Goal: Information Seeking & Learning: Learn about a topic

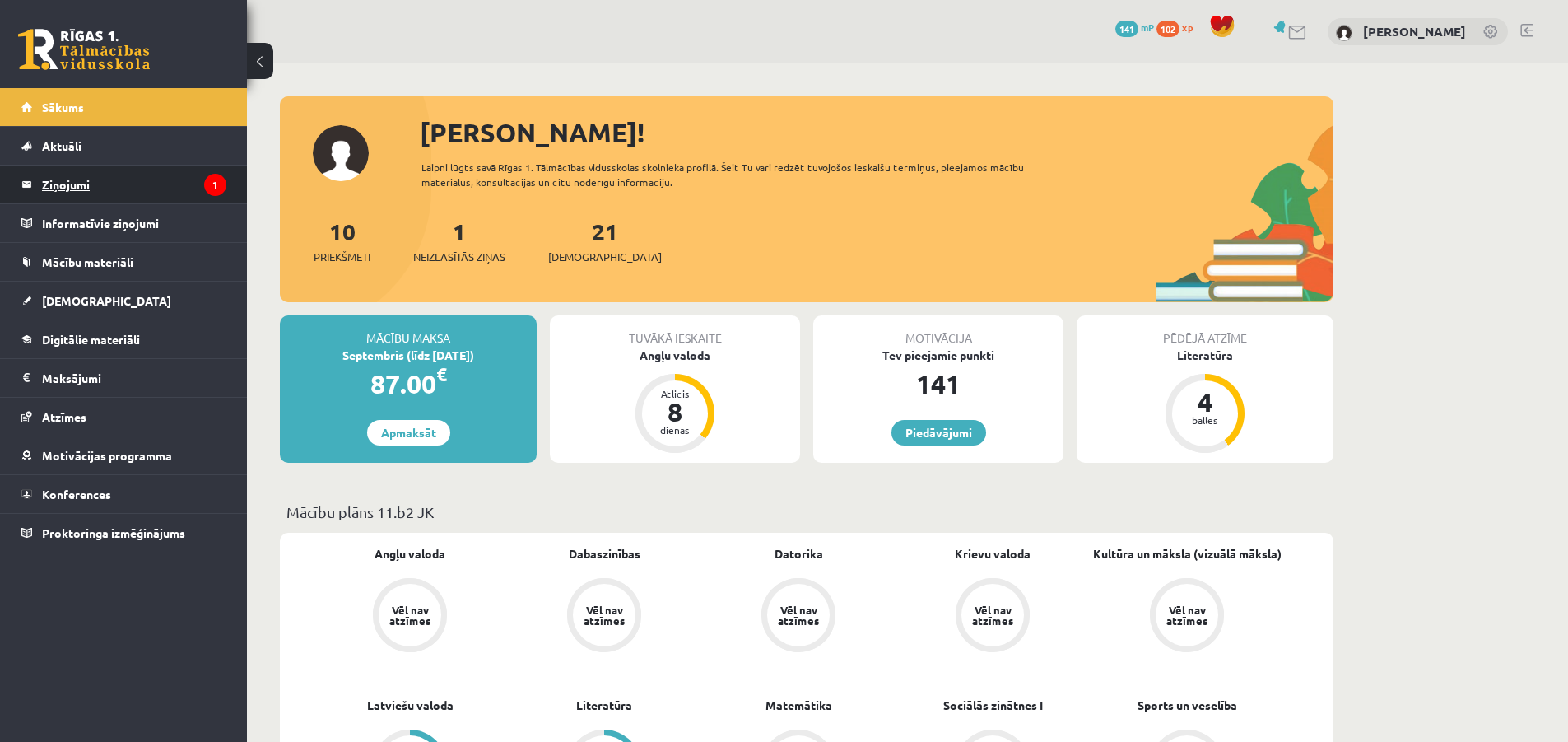
click at [123, 187] on legend "Ziņojumi 1" at bounding box center [134, 184] width 185 height 38
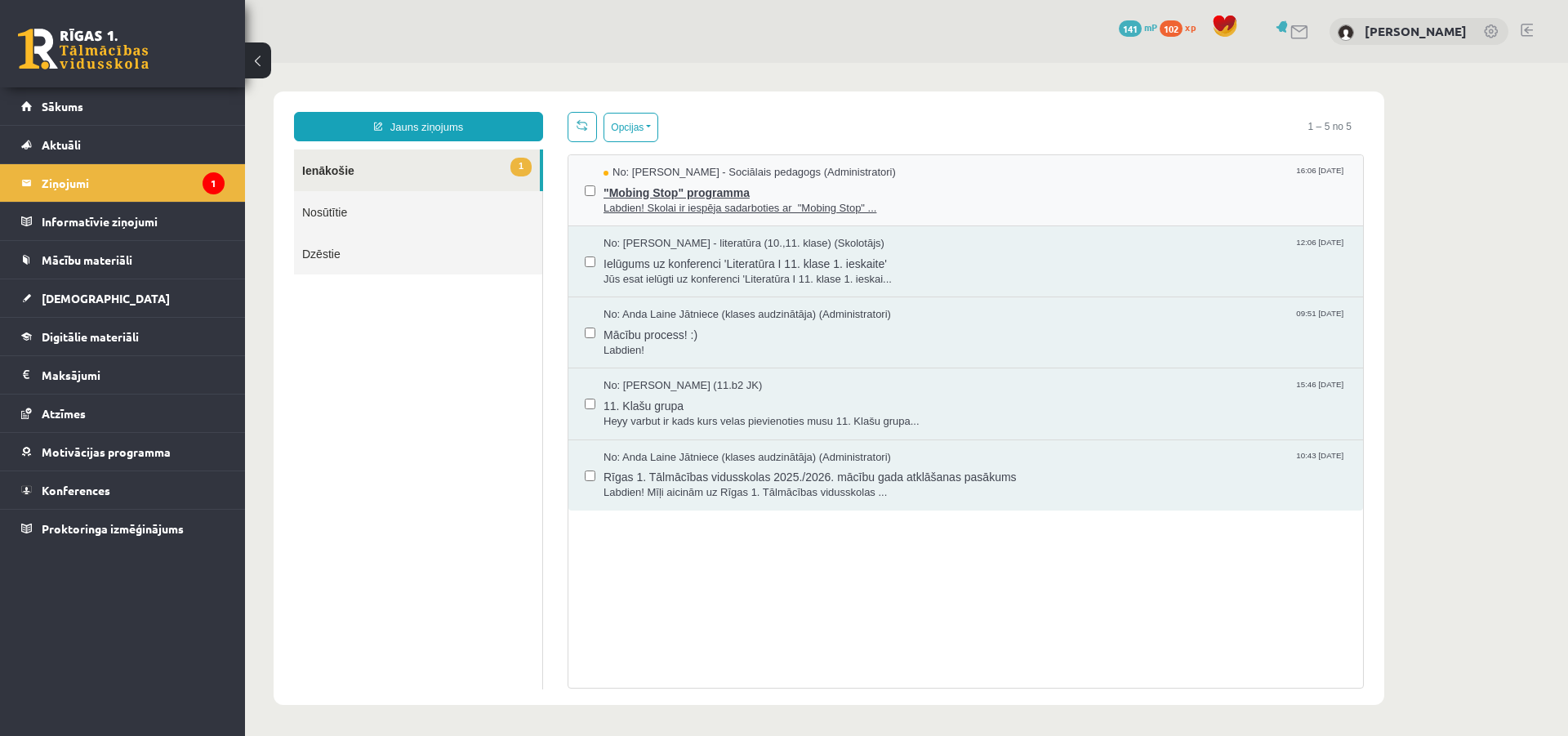
click at [838, 187] on span ""Mobing Stop" programma" at bounding box center [975, 190] width 743 height 20
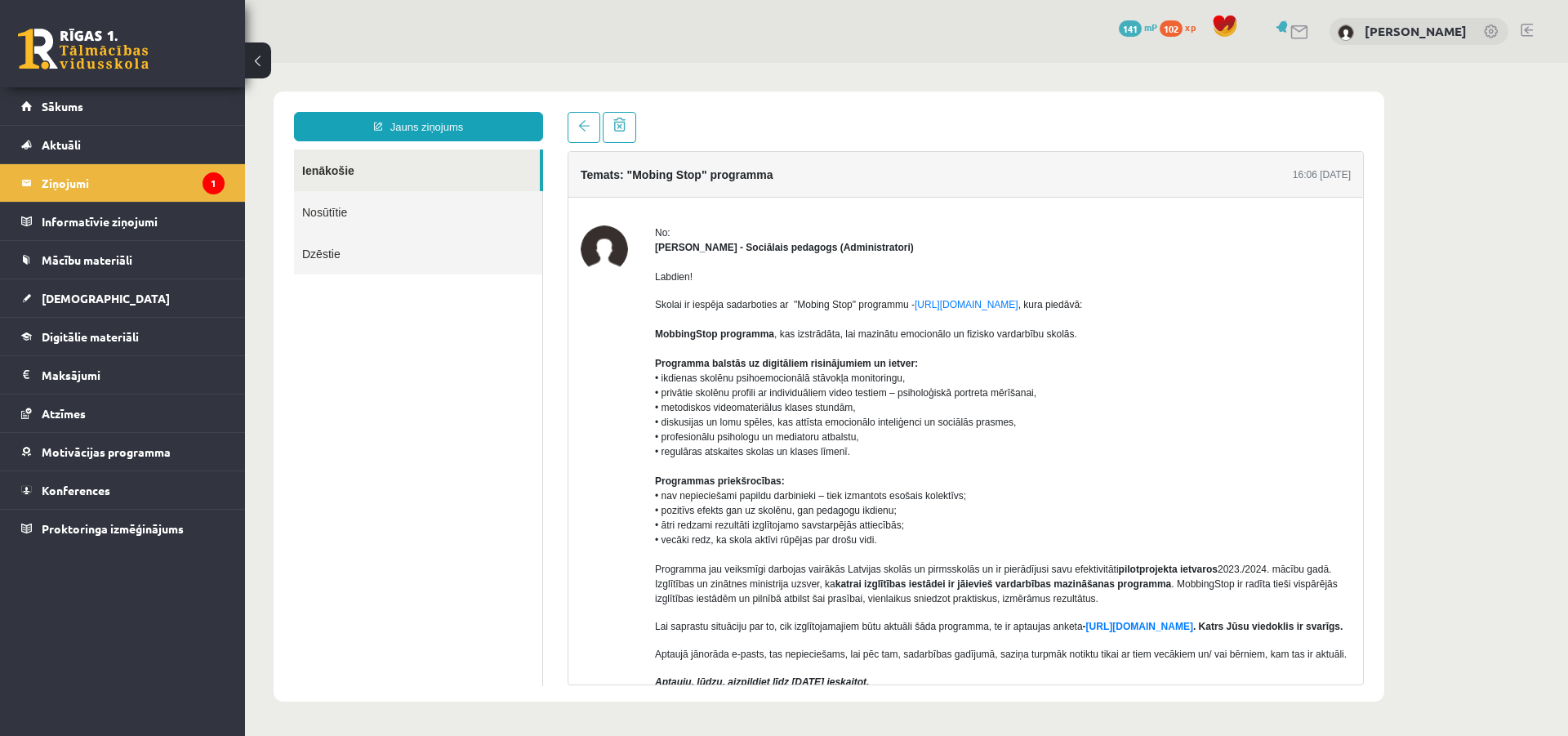
click at [261, 63] on button at bounding box center [258, 60] width 27 height 36
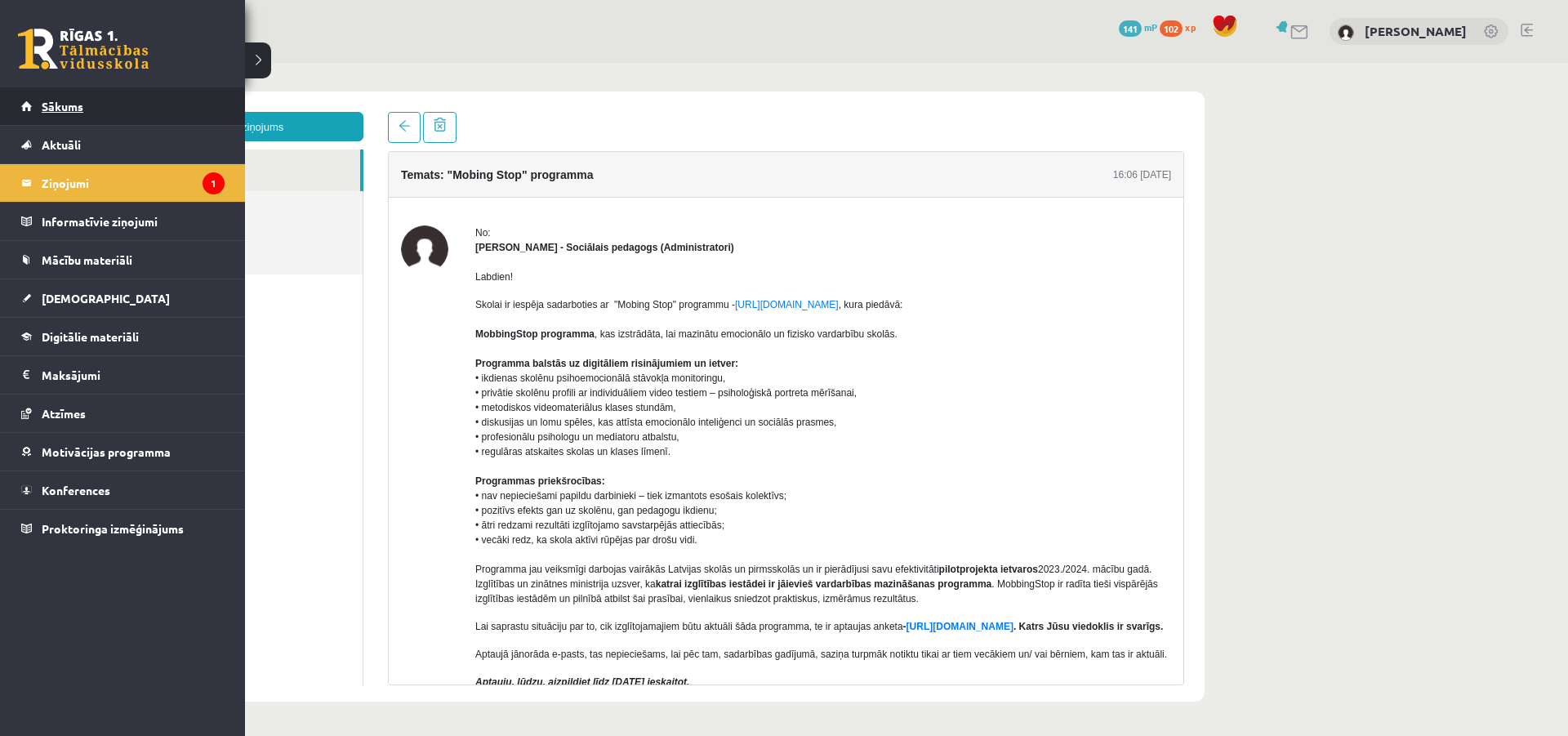
click at [69, 106] on span "Sākums" at bounding box center [61, 106] width 41 height 15
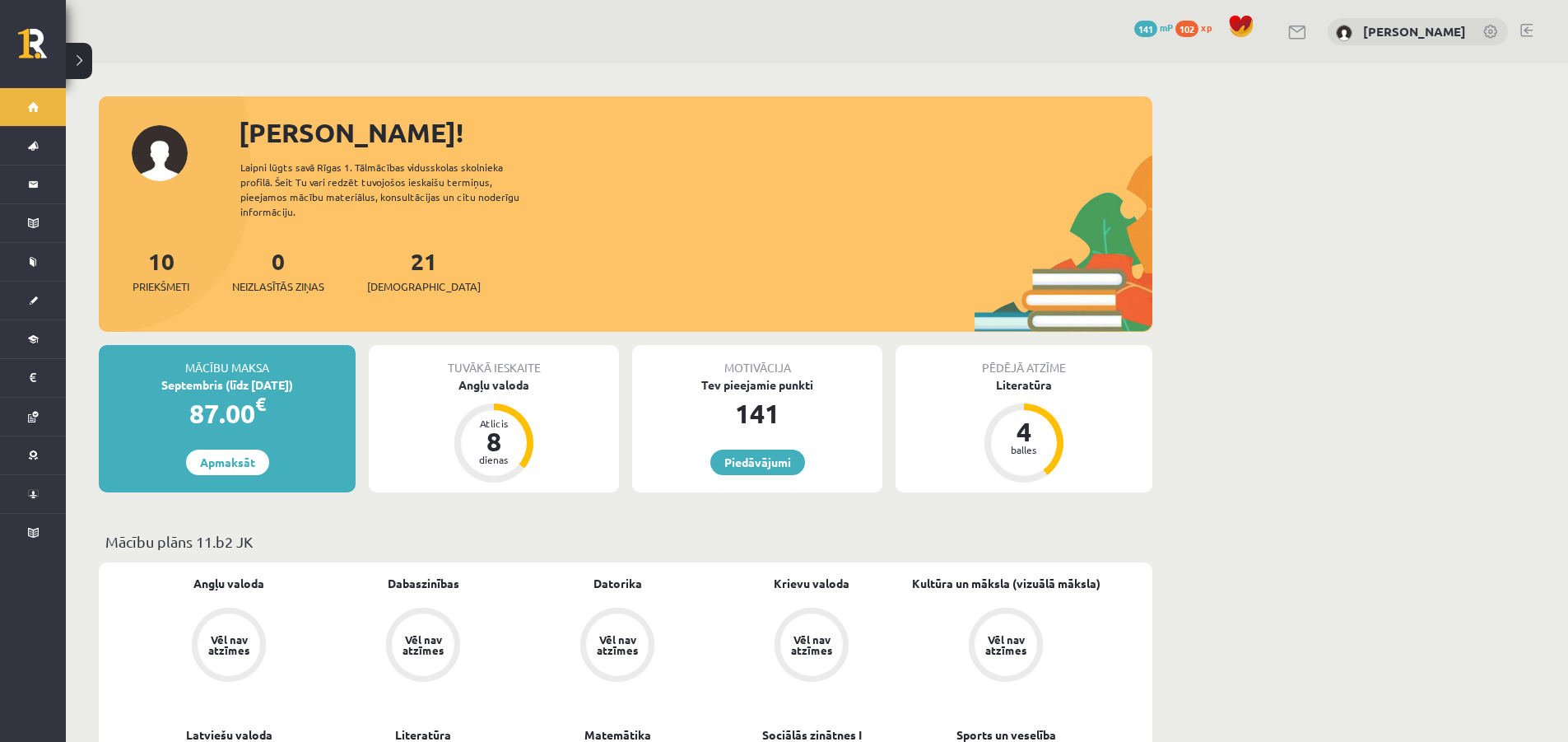
drag, startPoint x: 1259, startPoint y: 493, endPoint x: 1247, endPoint y: 93, distance: 400.2
click at [90, 67] on button at bounding box center [78, 60] width 27 height 36
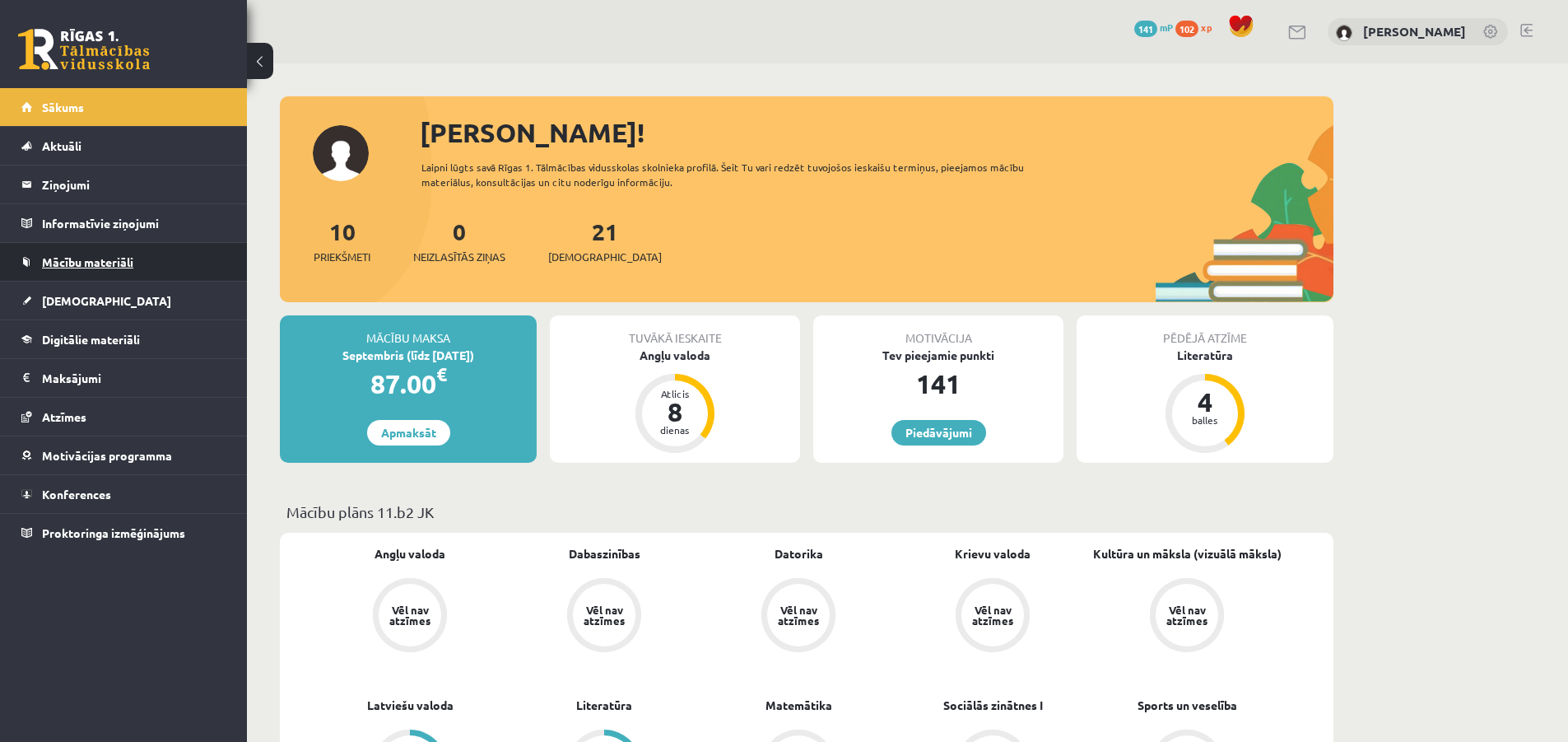
click at [126, 263] on span "Mācību materiāli" at bounding box center [87, 262] width 91 height 15
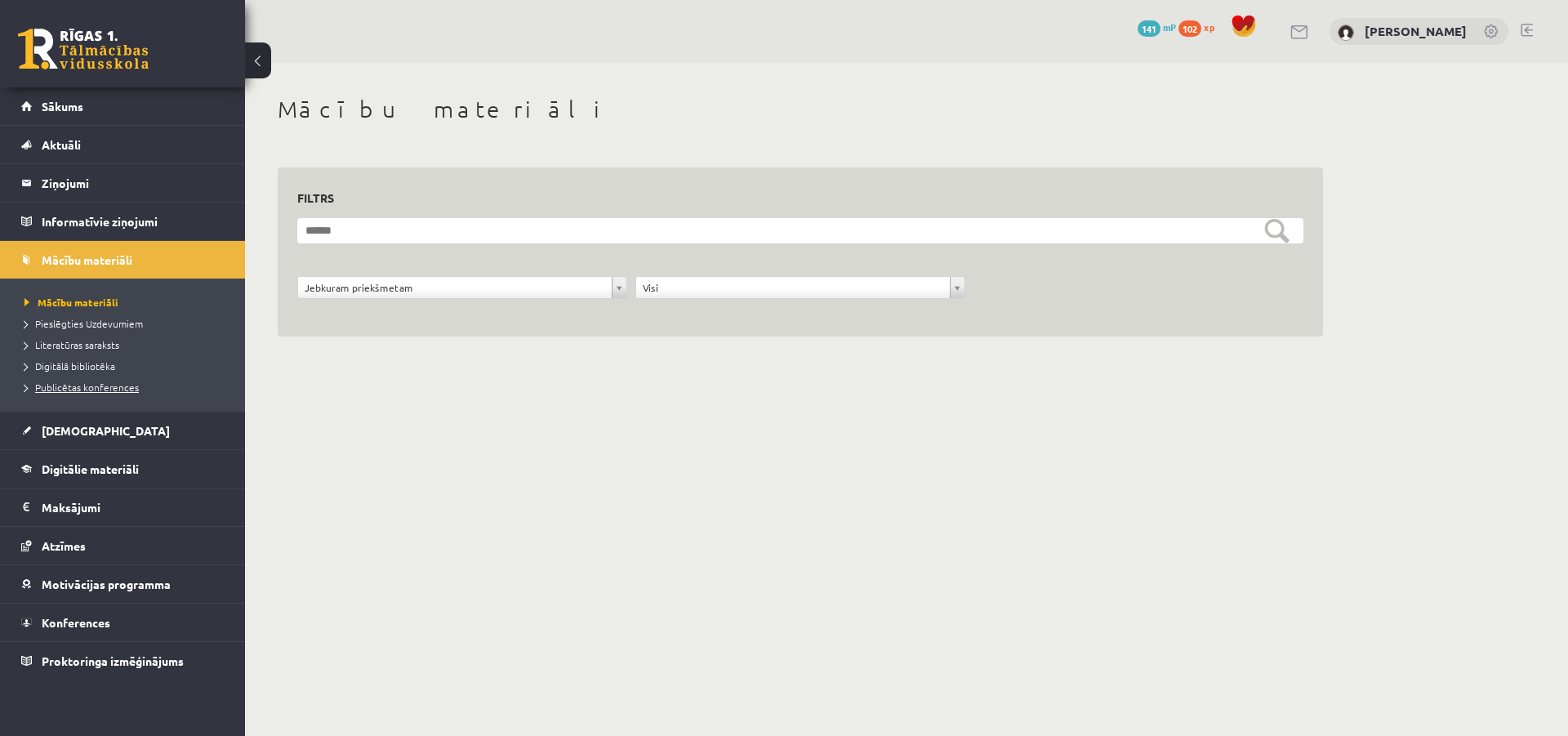
click at [100, 390] on span "Publicētas konferences" at bounding box center [81, 387] width 114 height 13
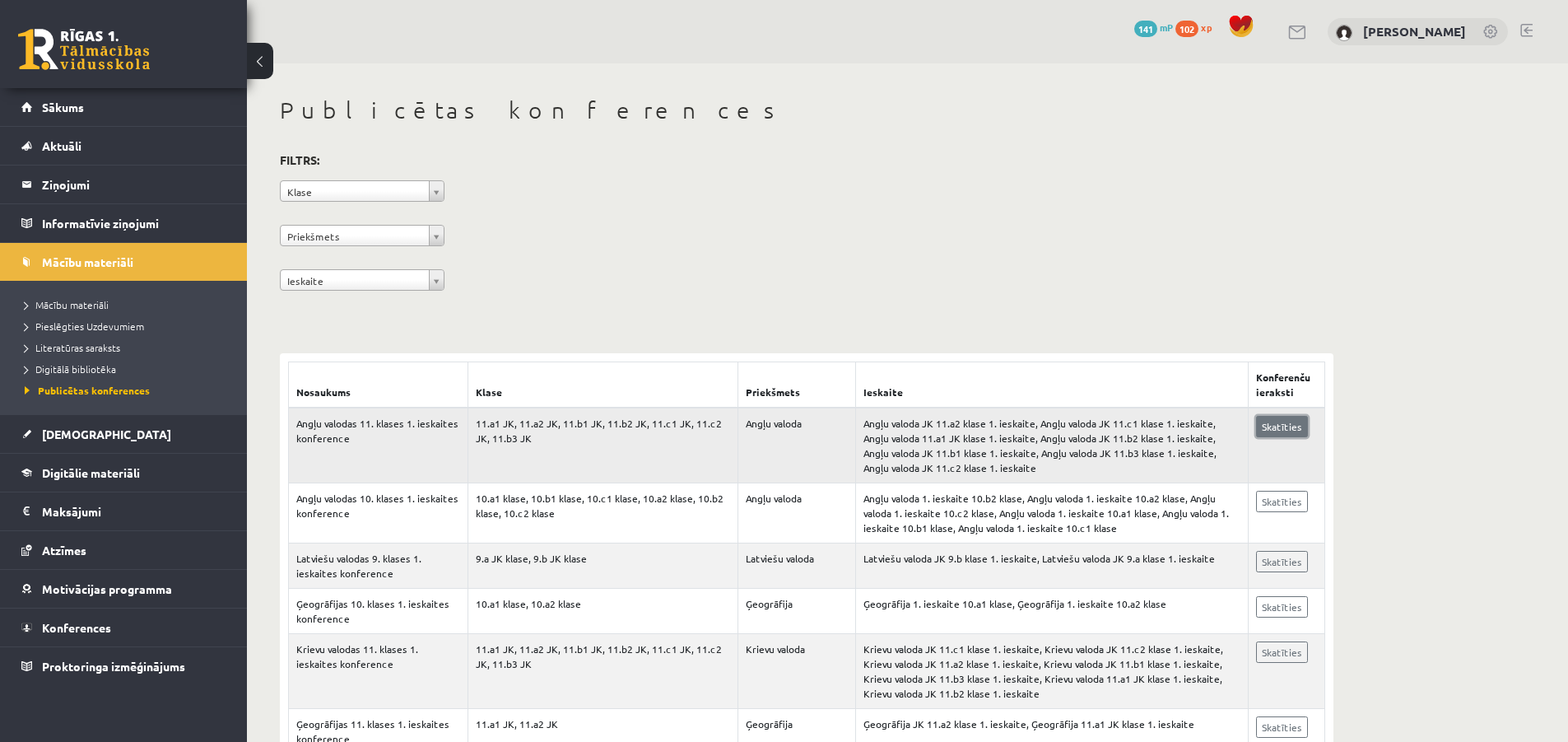
click at [1290, 419] on link "Skatīties" at bounding box center [1282, 425] width 52 height 21
click at [82, 437] on span "[DEMOGRAPHIC_DATA]" at bounding box center [106, 434] width 129 height 15
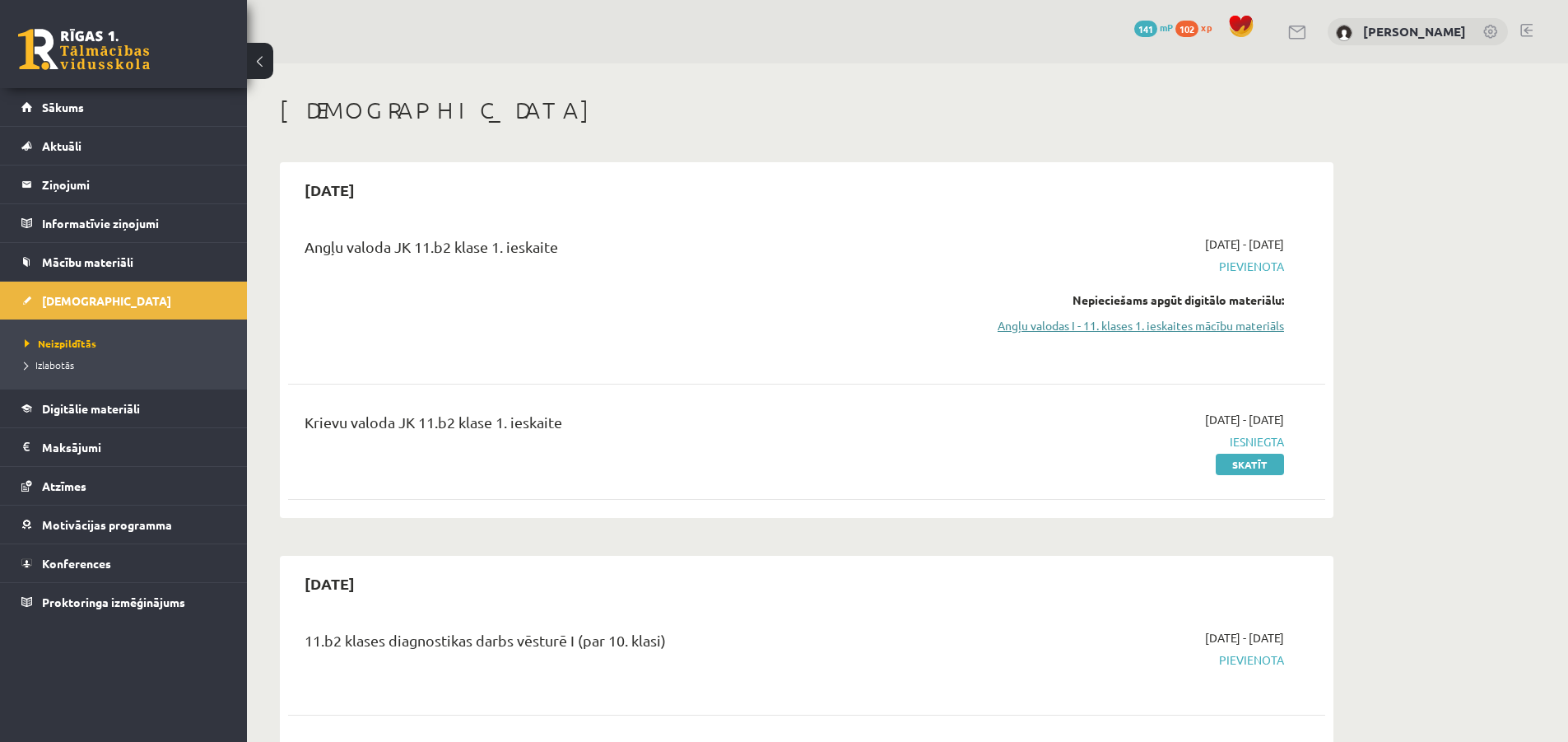
click at [1084, 325] on link "Angļu valodas I - 11. klases 1. ieskaites mācību materiāls" at bounding box center [1129, 325] width 310 height 18
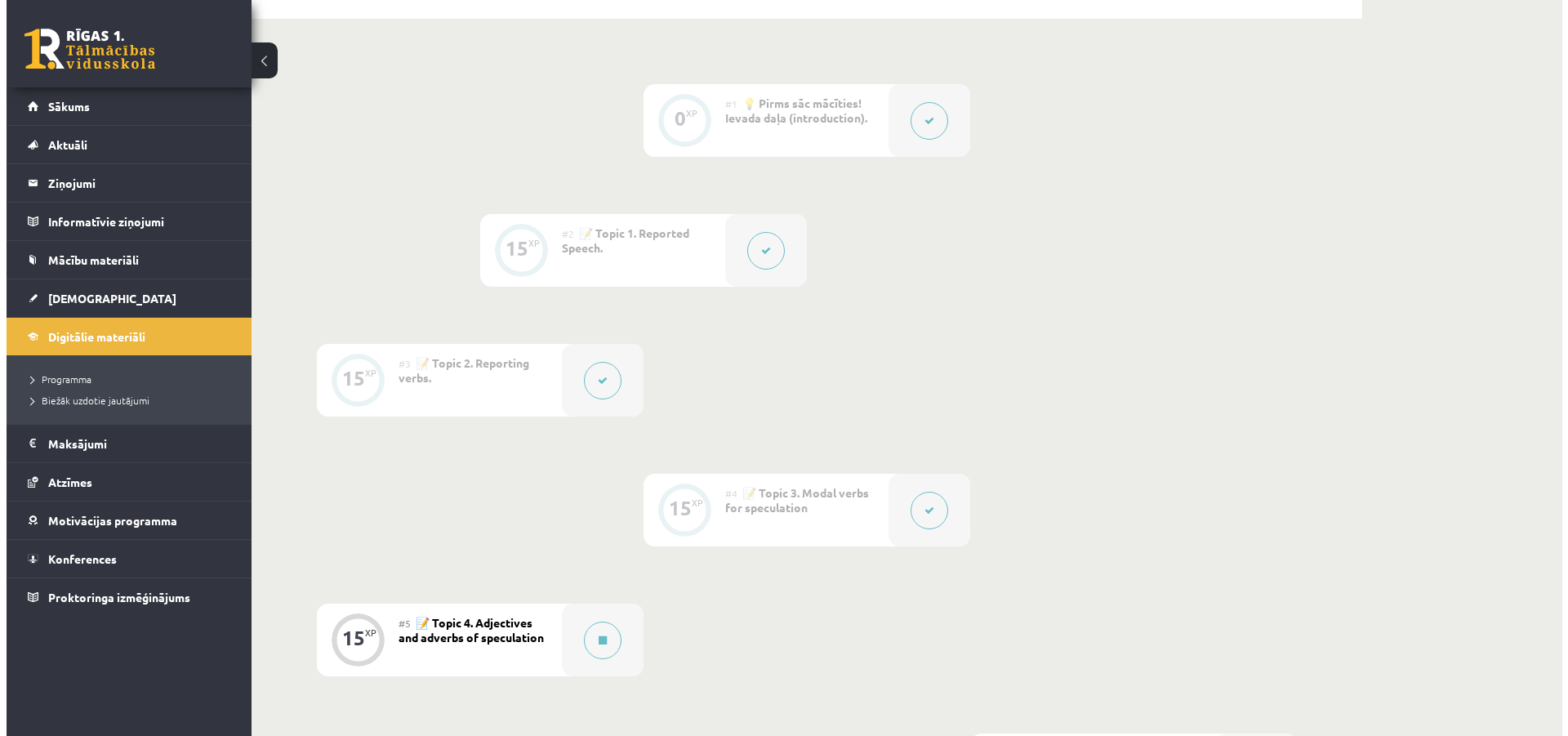
scroll to position [327, 0]
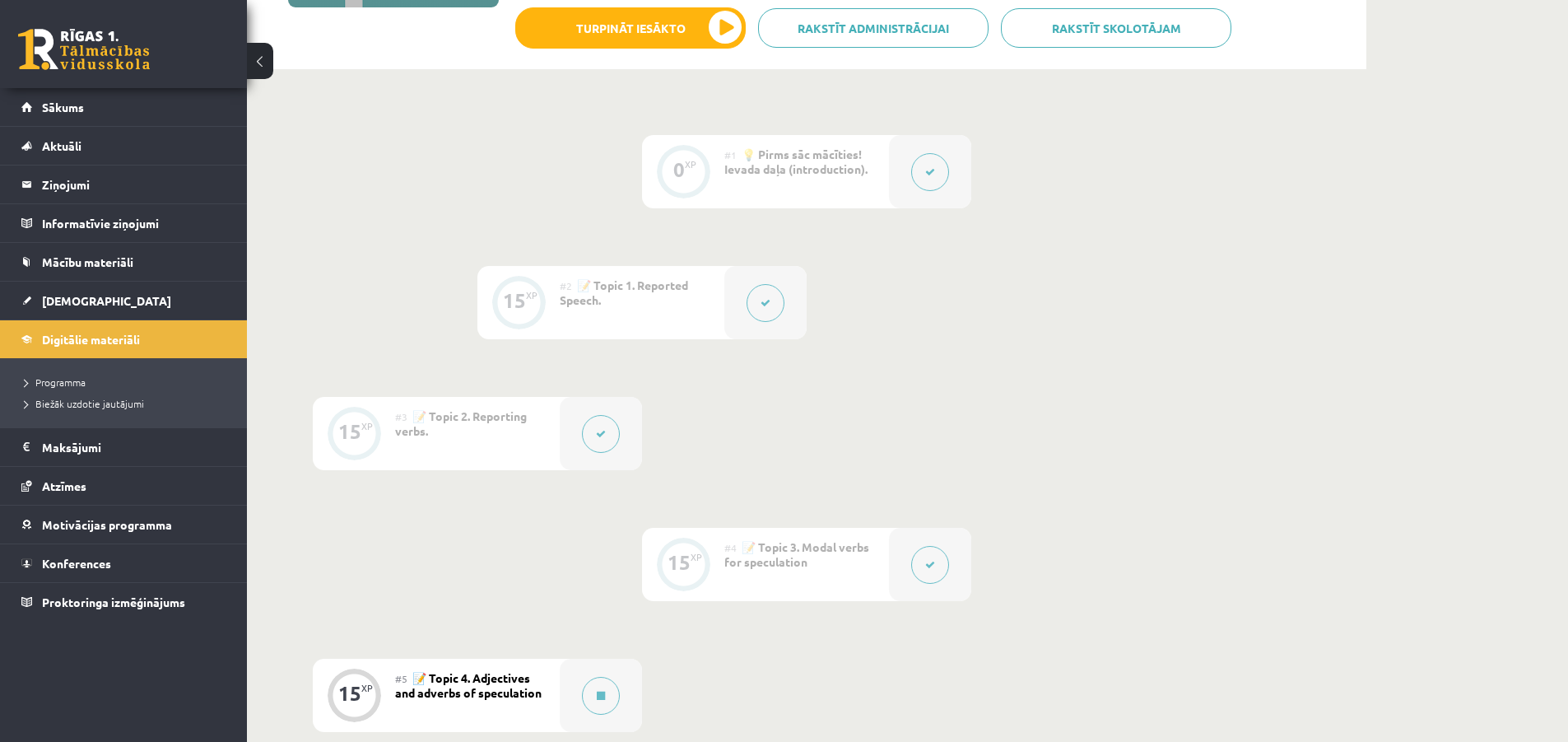
click at [762, 312] on button at bounding box center [765, 303] width 38 height 38
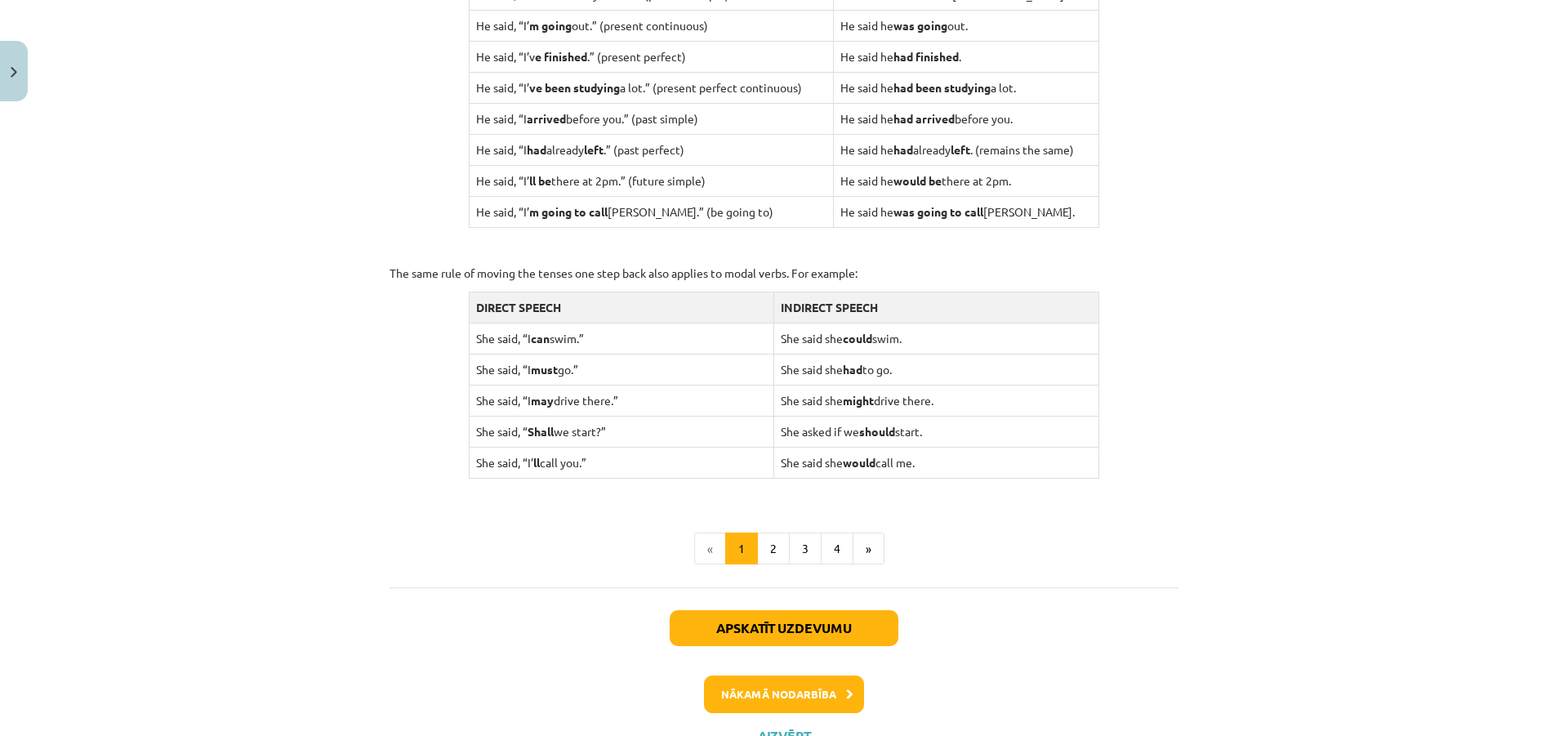
scroll to position [1524, 0]
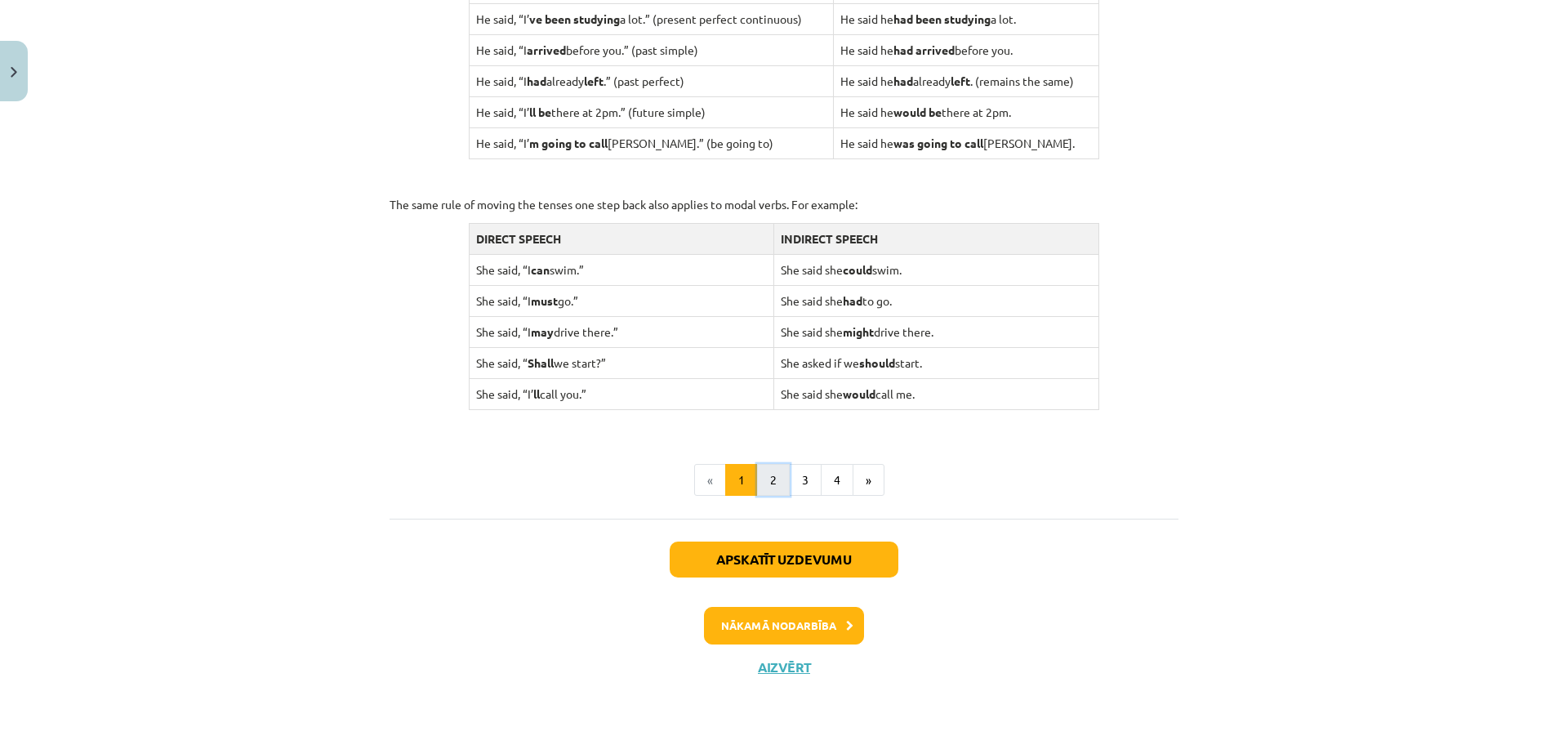
click at [768, 474] on button "2" at bounding box center [773, 481] width 33 height 33
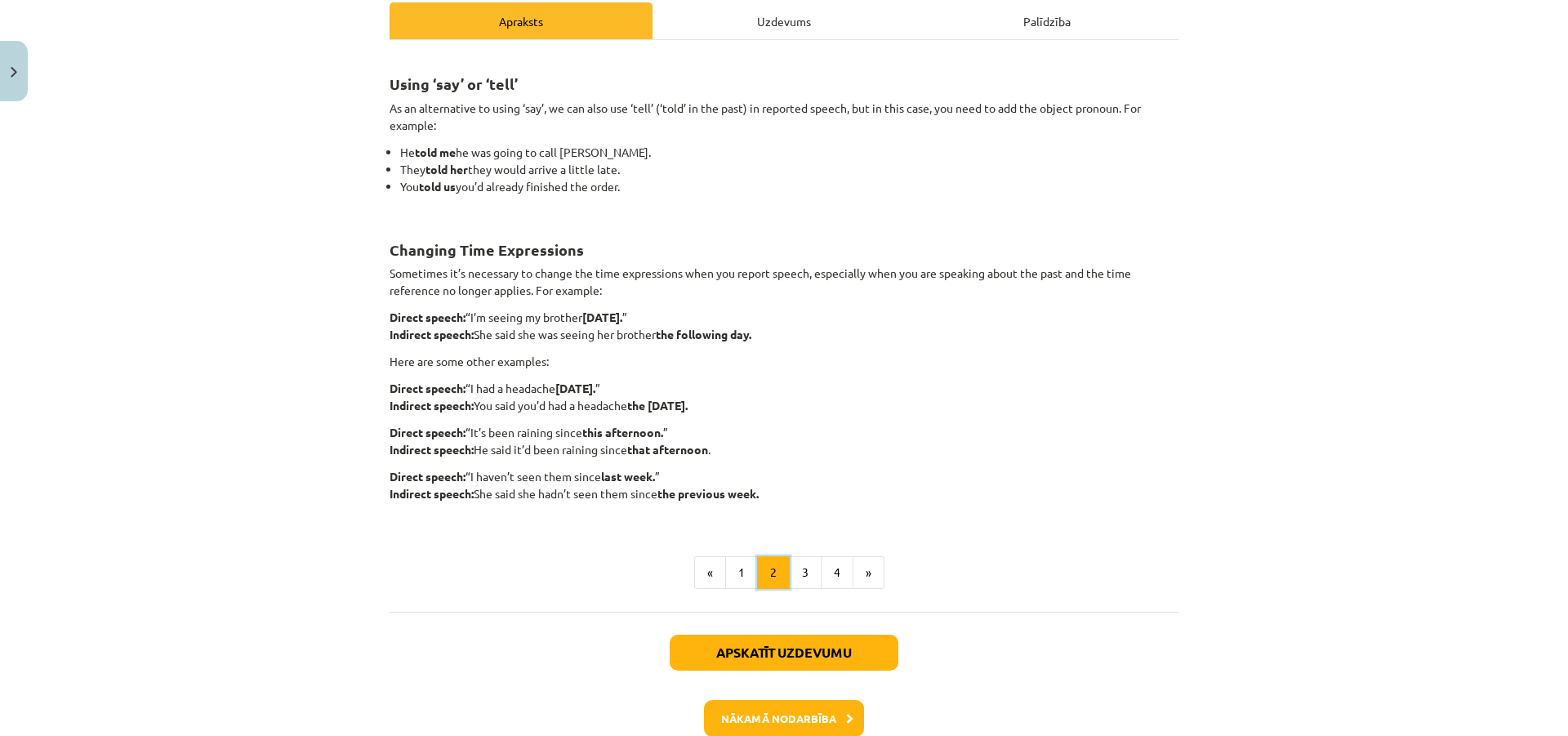
scroll to position [211, 0]
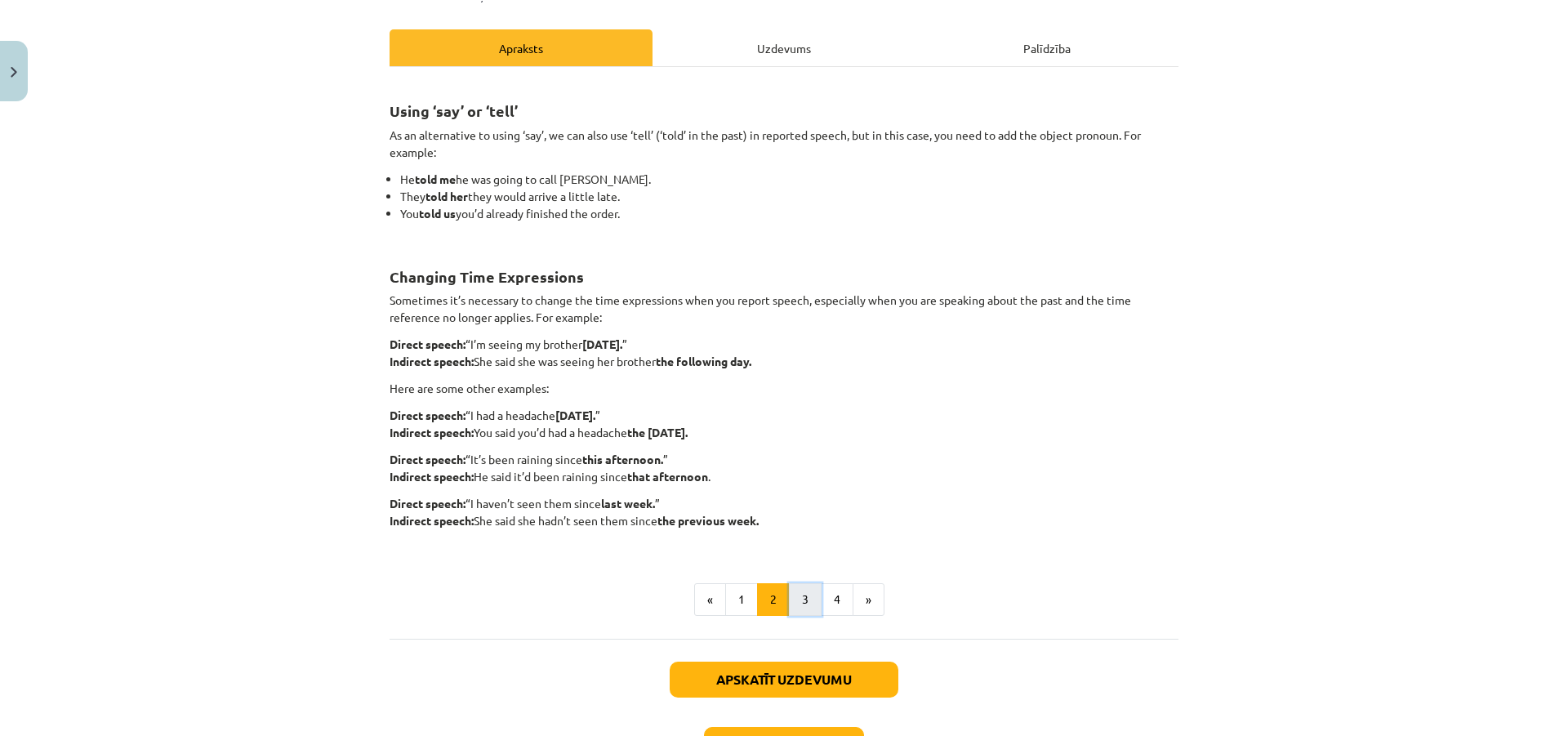
click at [796, 600] on button "3" at bounding box center [806, 600] width 33 height 33
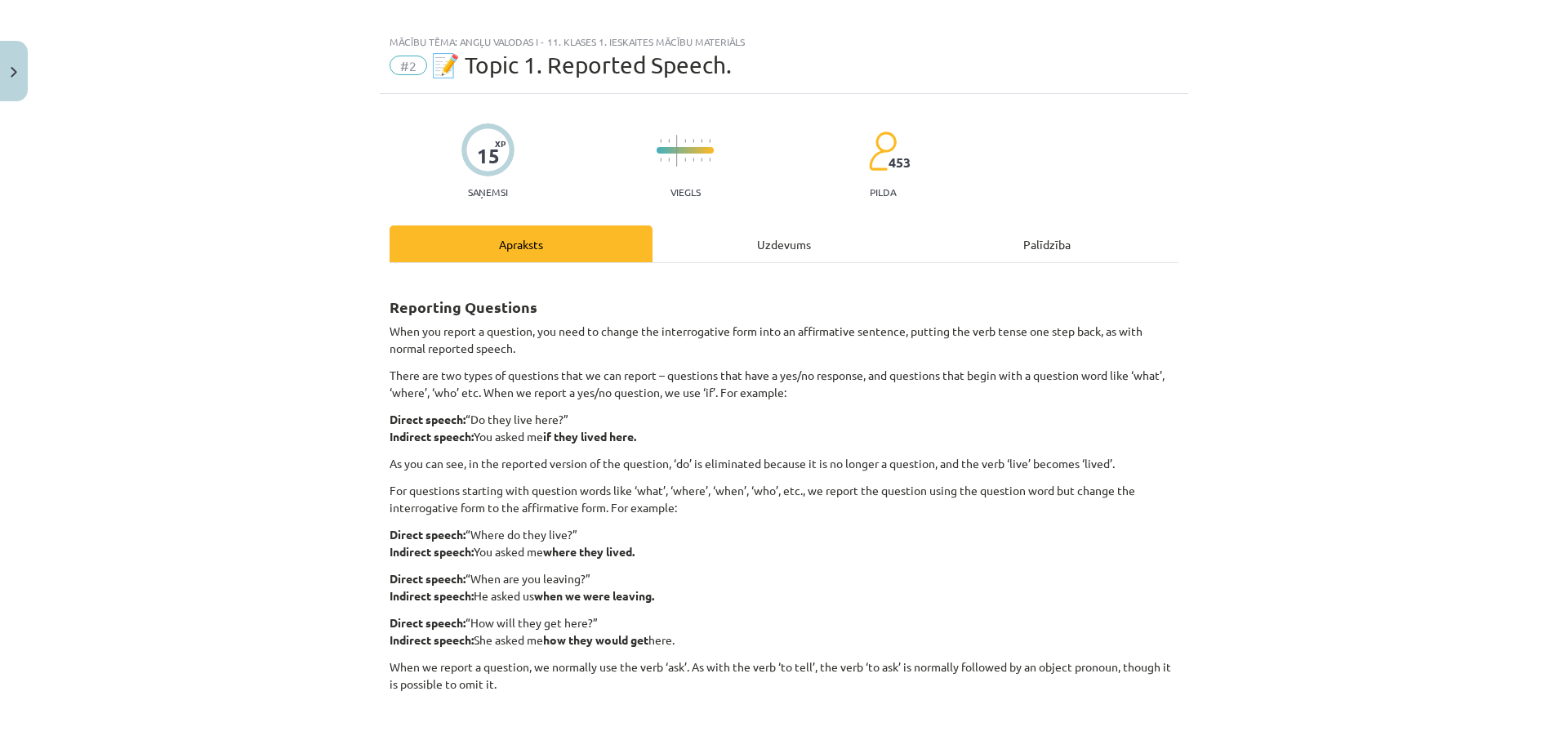
scroll to position [0, 0]
